Goal: Task Accomplishment & Management: Manage account settings

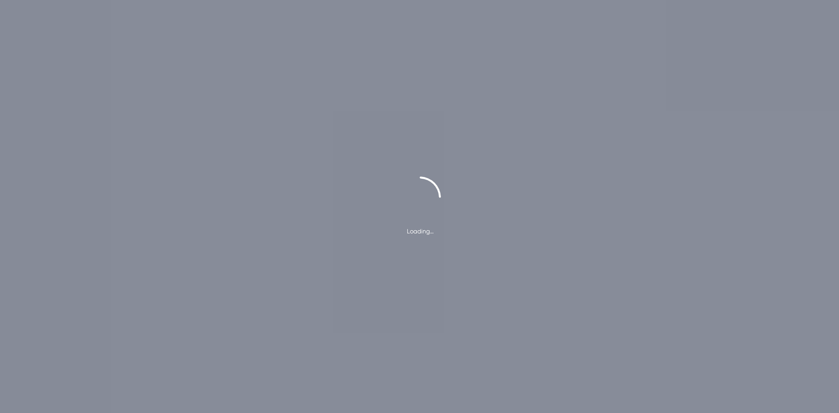
click at [572, 83] on div "Loading…" at bounding box center [419, 206] width 839 height 413
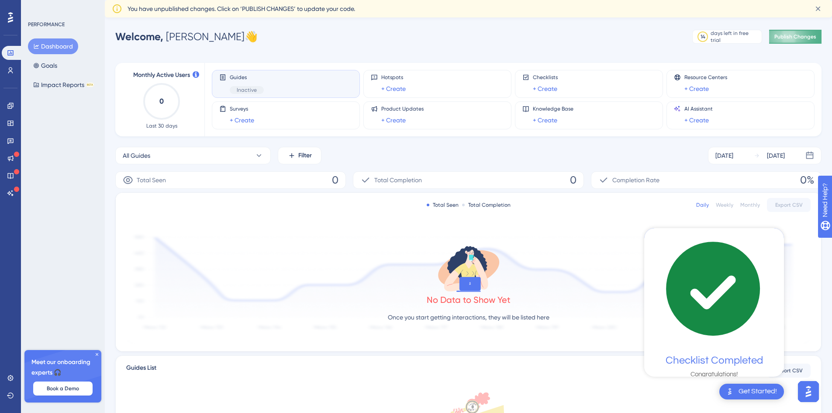
click at [810, 34] on span "Publish Changes" at bounding box center [796, 36] width 42 height 7
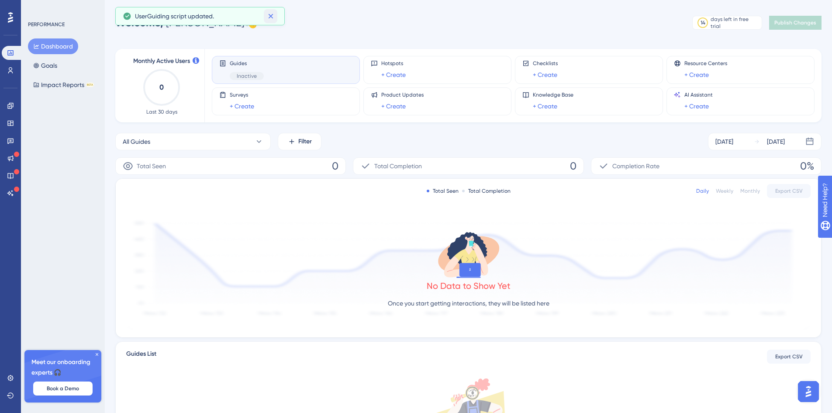
click at [270, 17] on icon at bounding box center [270, 16] width 5 height 5
click at [8, 101] on link at bounding box center [10, 106] width 17 height 14
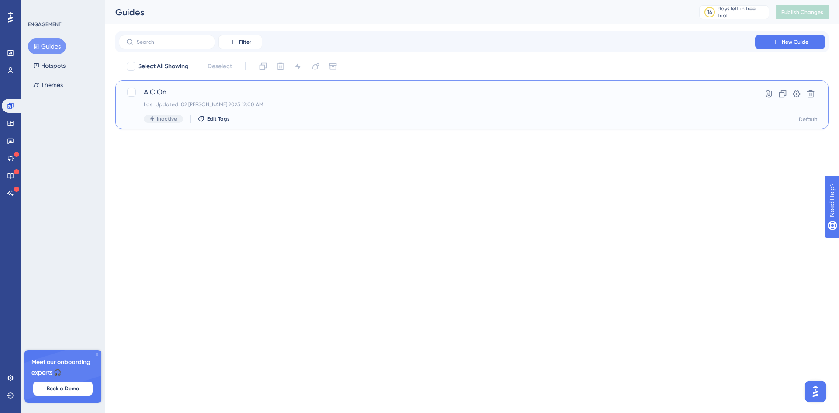
click at [274, 98] on div "AiC On Last Updated: 02 ott 2025 12:00 AM Inactive Edit Tags" at bounding box center [437, 105] width 586 height 36
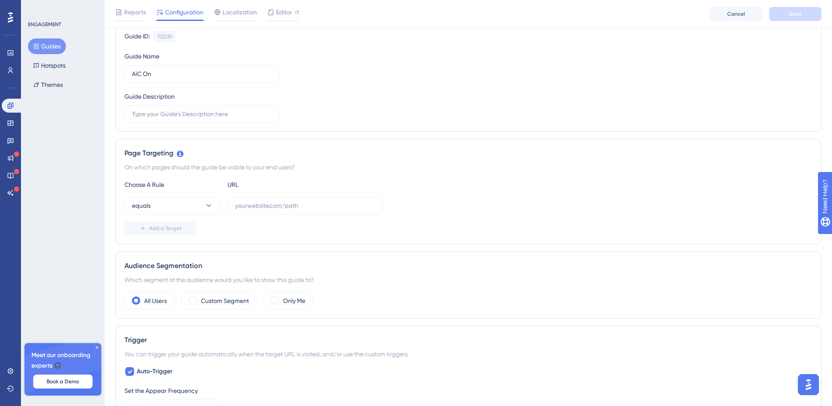
scroll to position [131, 0]
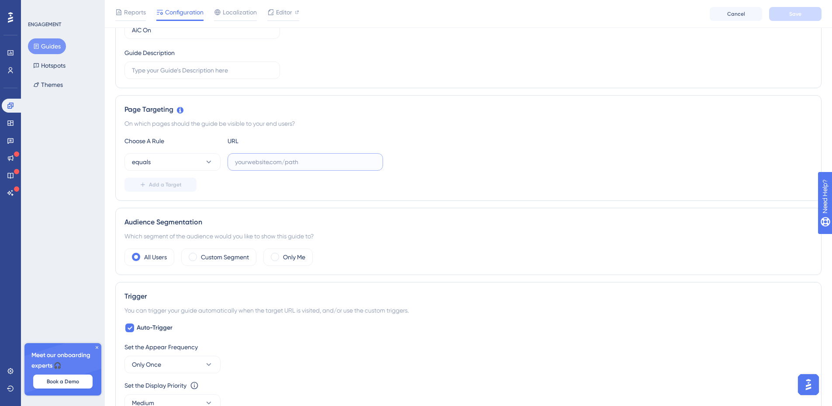
click at [256, 159] on input "text" at bounding box center [305, 162] width 141 height 10
click at [245, 160] on input "text" at bounding box center [305, 162] width 141 height 10
paste input "http://localhost:5000/report/list"
type input "http://localhost:5000/report/list"
click at [238, 187] on div "Add a Target" at bounding box center [468, 185] width 688 height 14
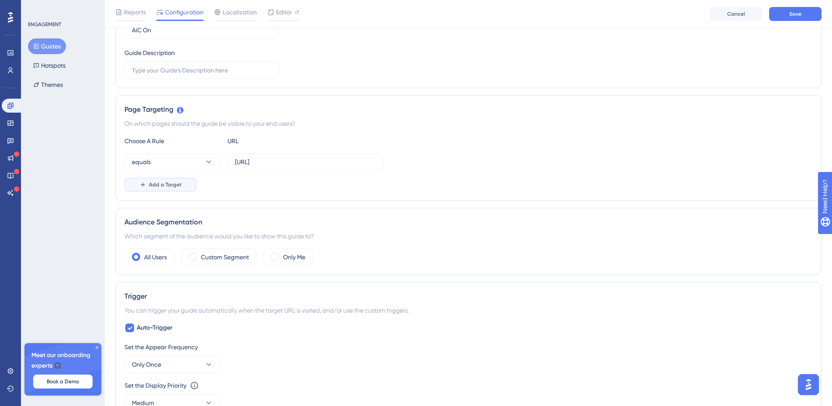
click at [177, 183] on span "Add a Target" at bounding box center [165, 184] width 33 height 7
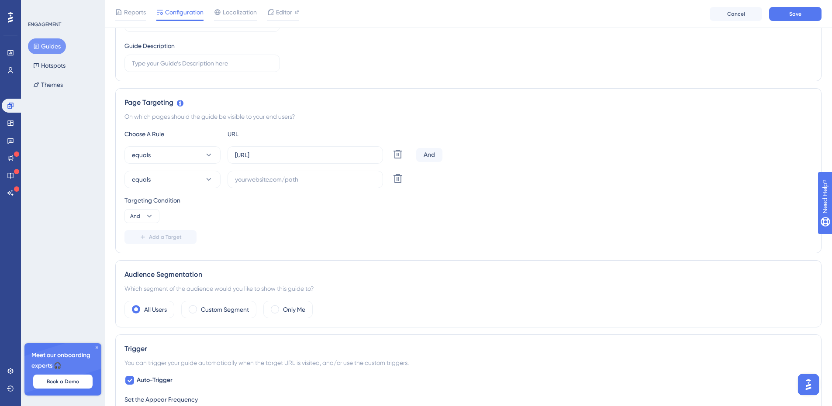
scroll to position [175, 0]
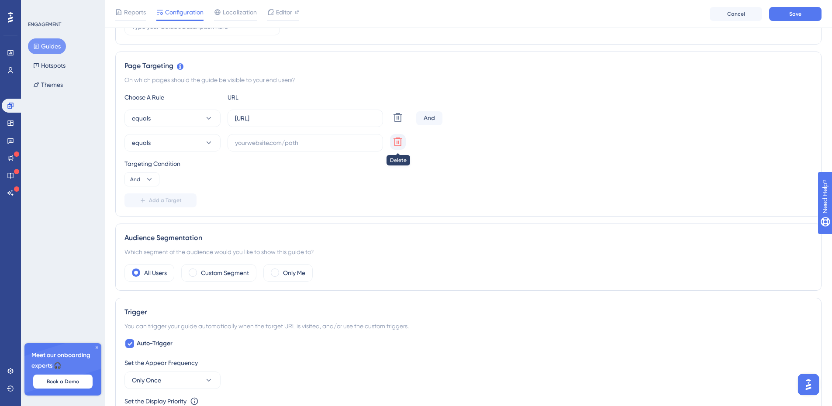
click at [401, 141] on icon at bounding box center [398, 142] width 9 height 9
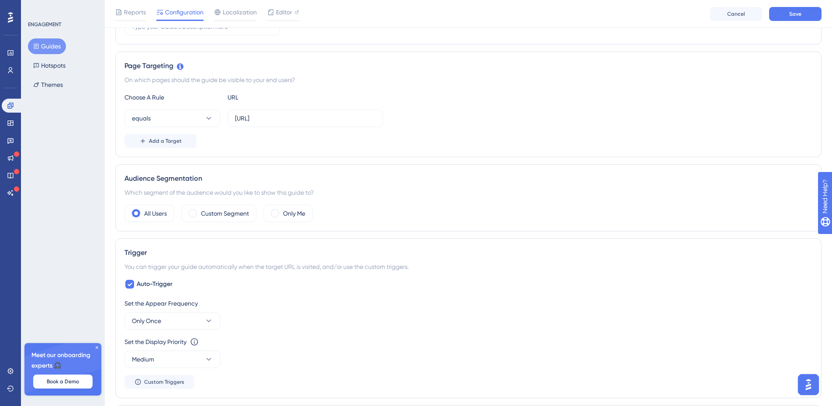
scroll to position [218, 0]
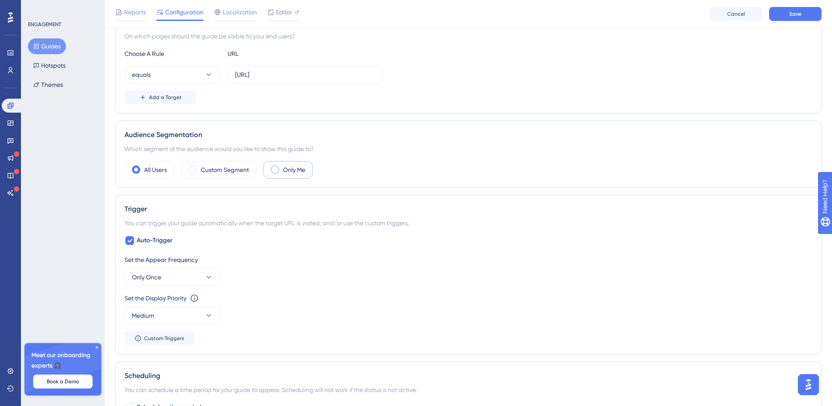
click at [284, 173] on label "Only Me" at bounding box center [294, 170] width 22 height 10
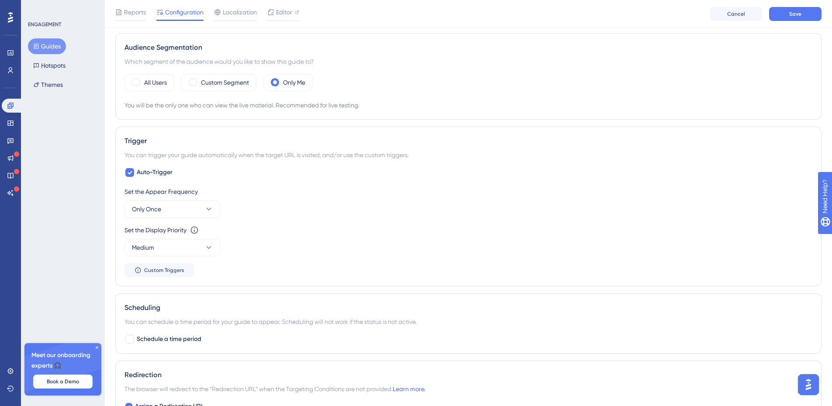
scroll to position [349, 0]
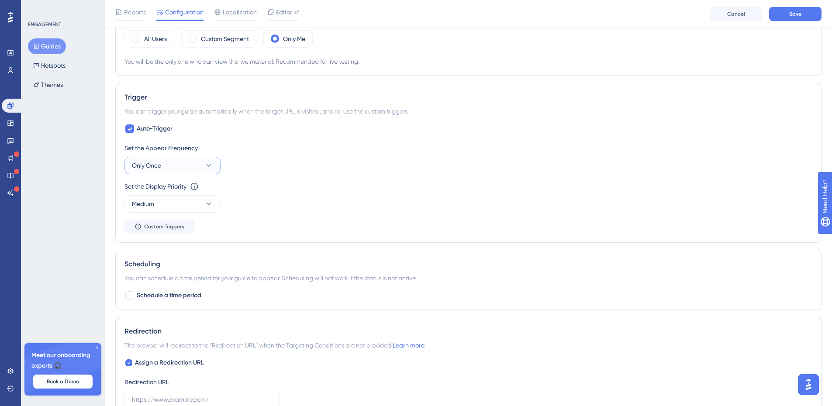
click at [198, 168] on button "Only Once" at bounding box center [172, 165] width 96 height 17
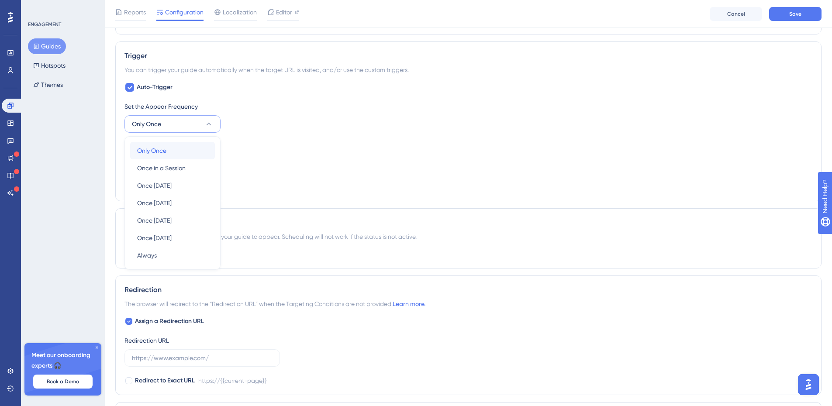
click at [206, 145] on div "Only Once Only Once" at bounding box center [172, 150] width 71 height 17
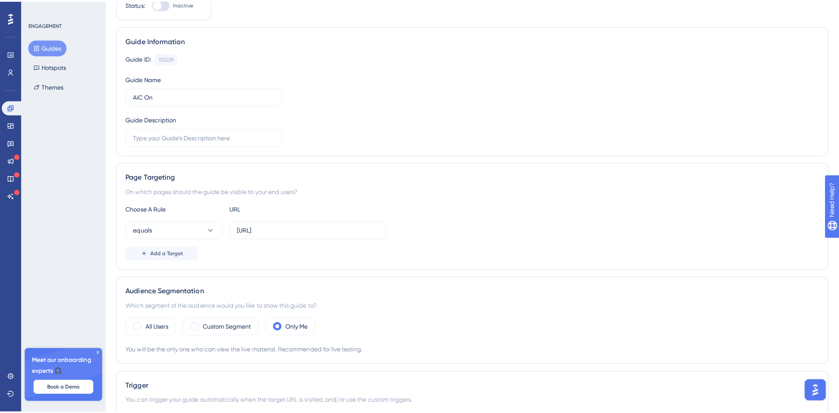
scroll to position [0, 0]
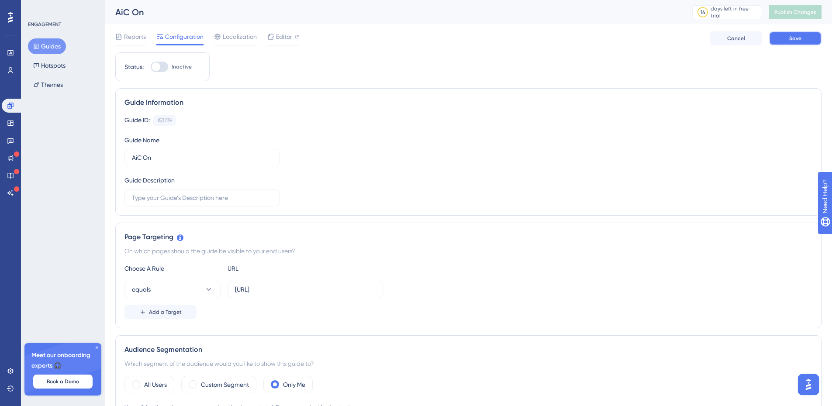
click at [775, 41] on button "Save" at bounding box center [795, 38] width 52 height 14
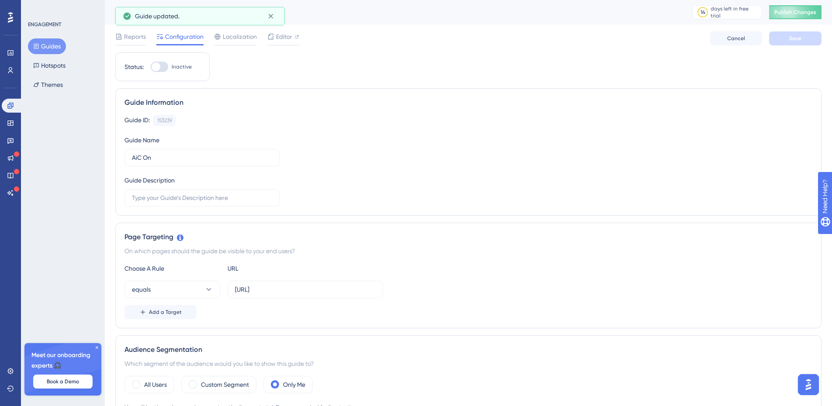
click at [154, 62] on div at bounding box center [156, 66] width 9 height 9
click at [151, 67] on input "Inactive" at bounding box center [150, 67] width 0 height 0
checkbox input "false"
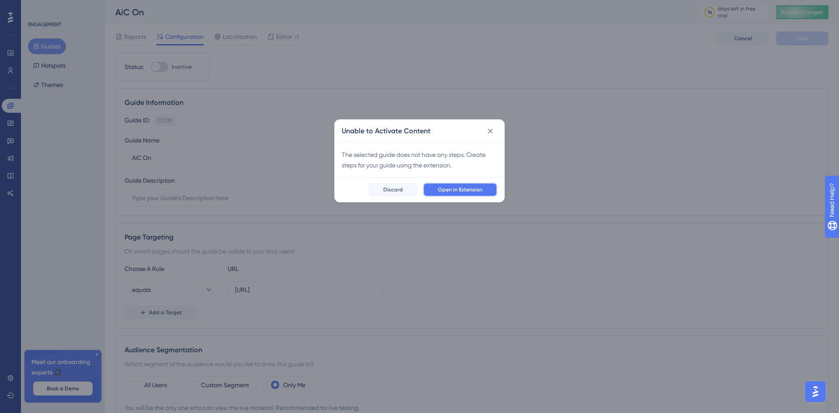
click at [460, 191] on span "Open in Extension" at bounding box center [460, 189] width 45 height 7
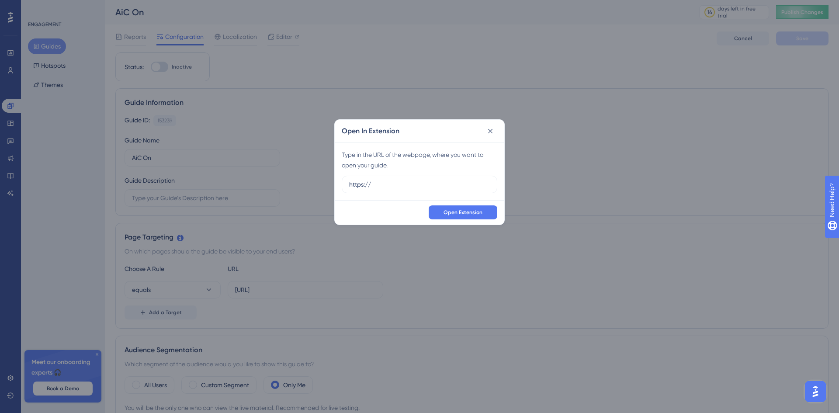
click at [460, 191] on label "https://" at bounding box center [420, 184] width 156 height 17
click at [460, 189] on input "https://" at bounding box center [419, 185] width 141 height 10
type input "https://localhost:5000"
click at [458, 212] on span "Open Extension" at bounding box center [462, 212] width 39 height 7
